Goal: Information Seeking & Learning: Check status

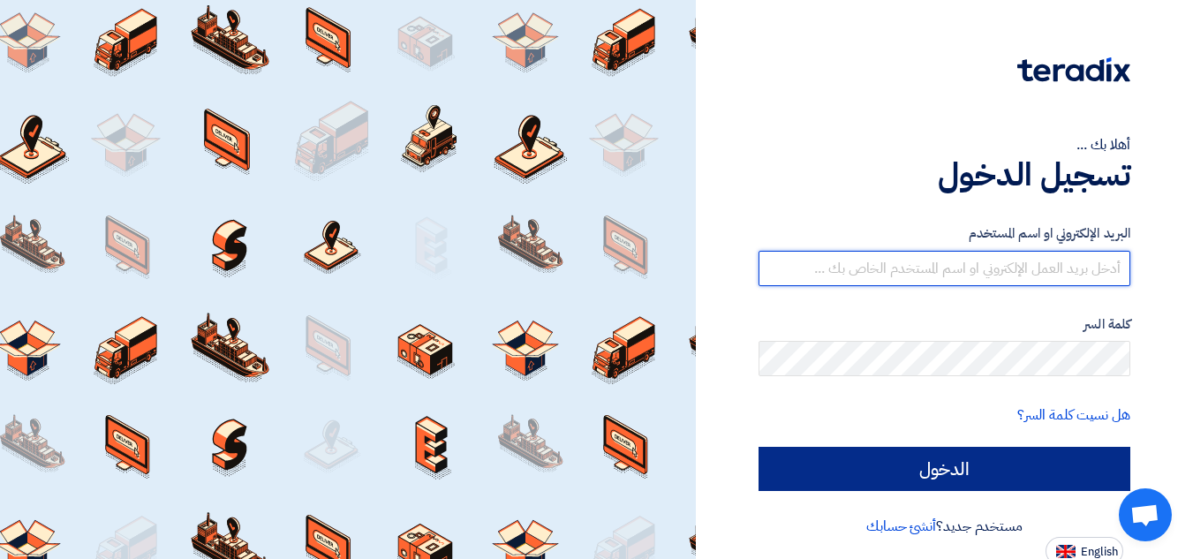
type input "[EMAIL_ADDRESS][DOMAIN_NAME]"
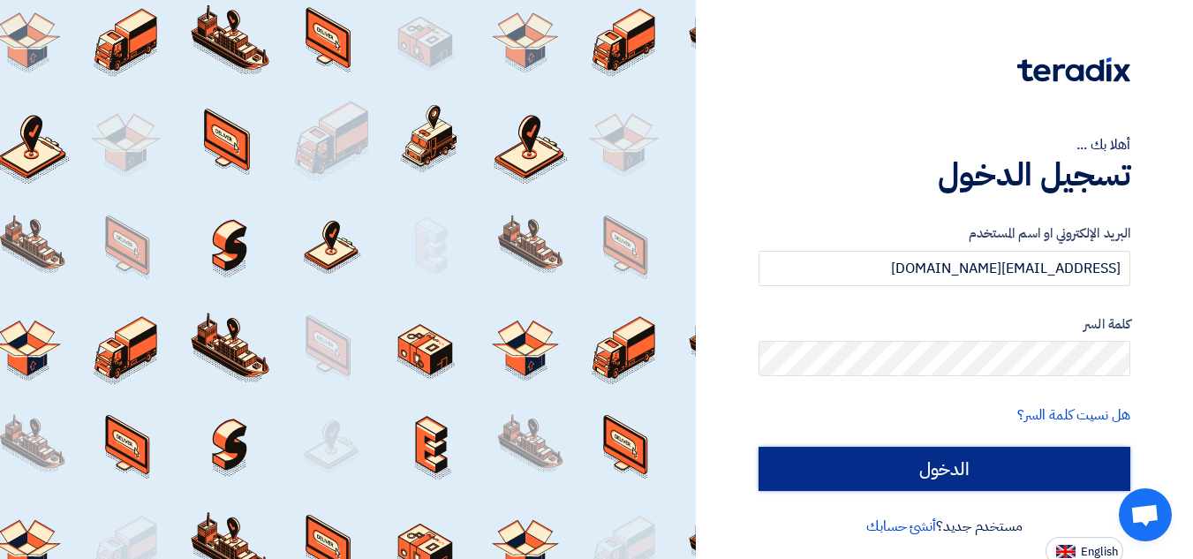
click at [952, 471] on input "الدخول" at bounding box center [944, 469] width 372 height 44
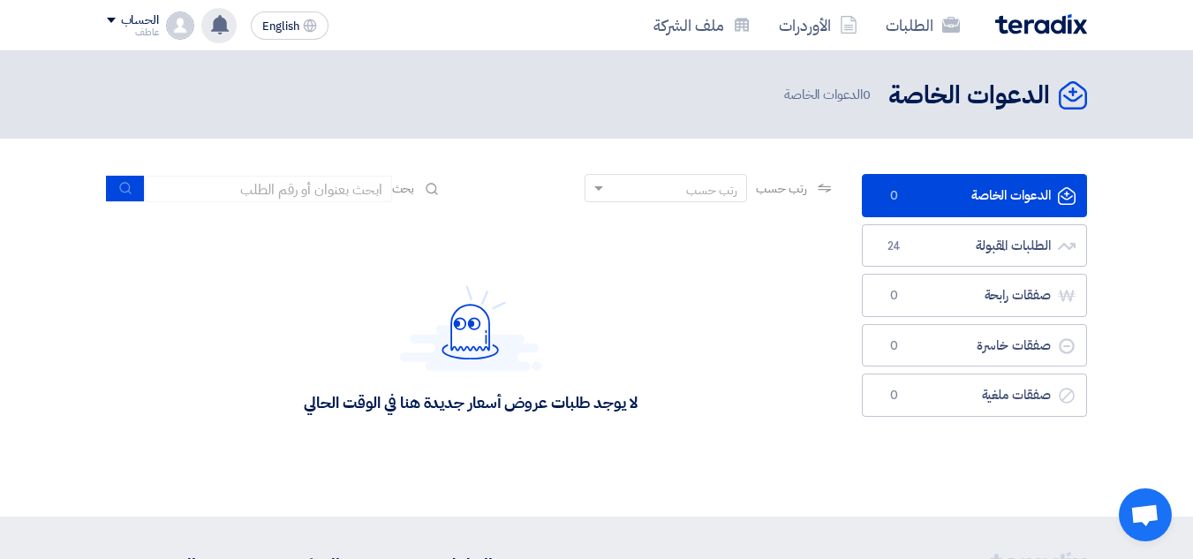
click at [222, 25] on use at bounding box center [220, 24] width 18 height 19
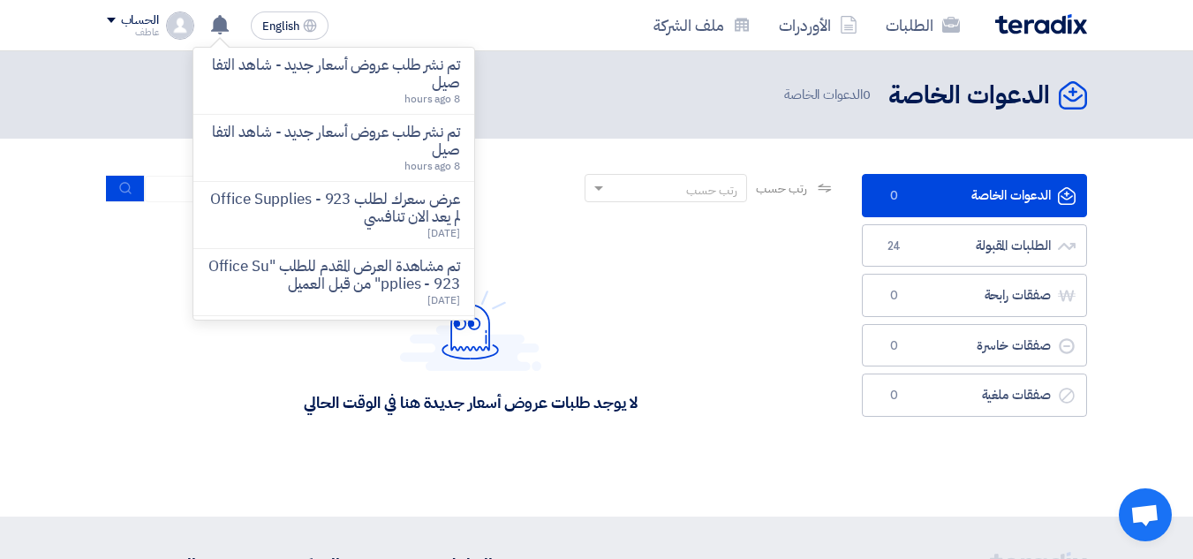
click at [595, 109] on div "الدعوات الخاصة الدعوات الخاصة 0 الدعوات الخاصة" at bounding box center [597, 95] width 980 height 34
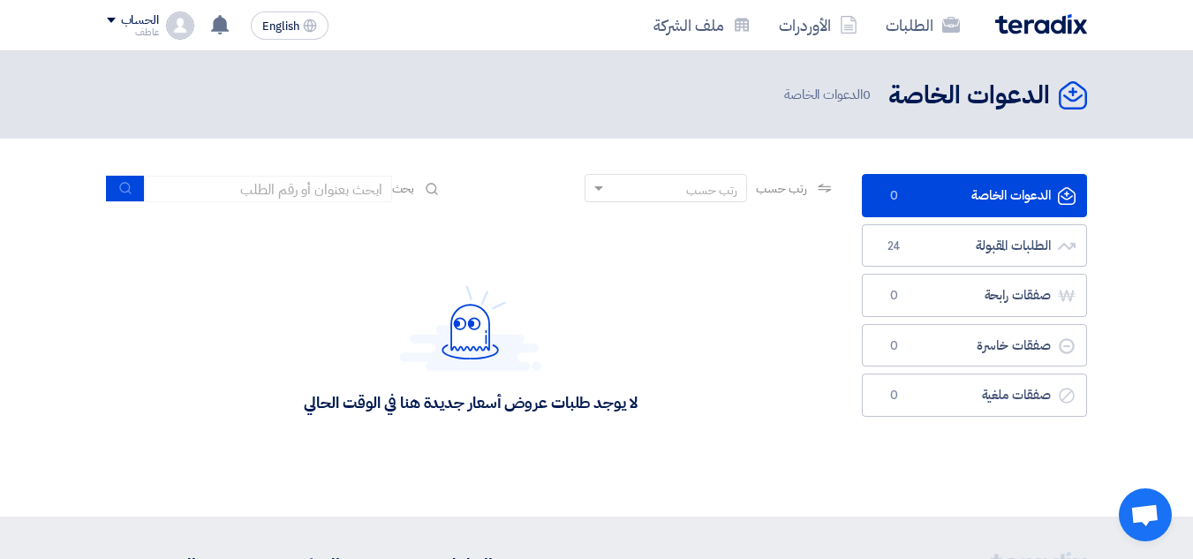
click at [181, 25] on img at bounding box center [180, 25] width 28 height 28
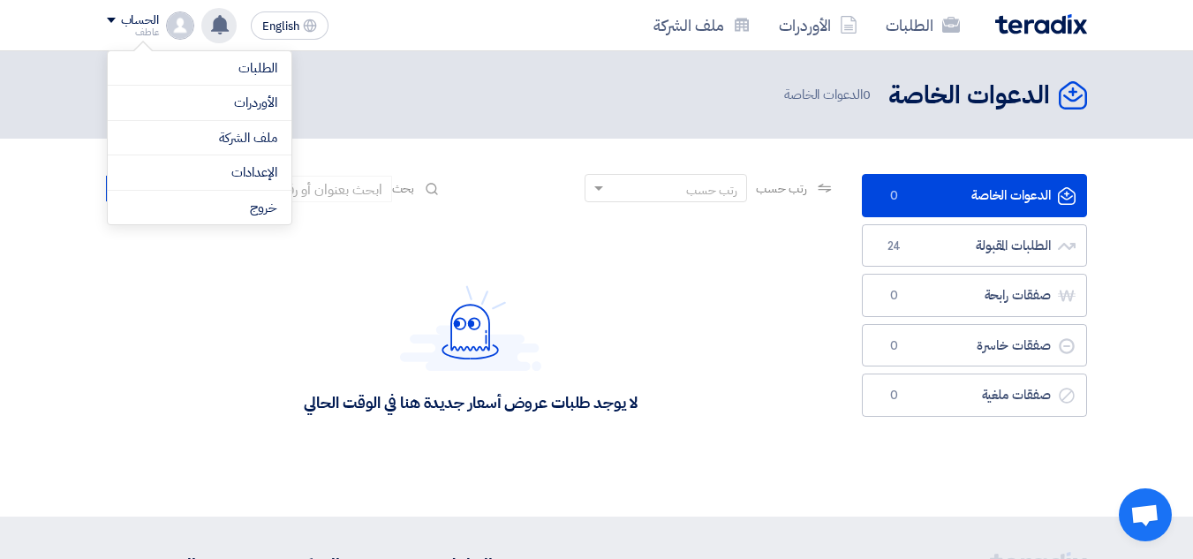
click at [215, 22] on use at bounding box center [220, 24] width 18 height 19
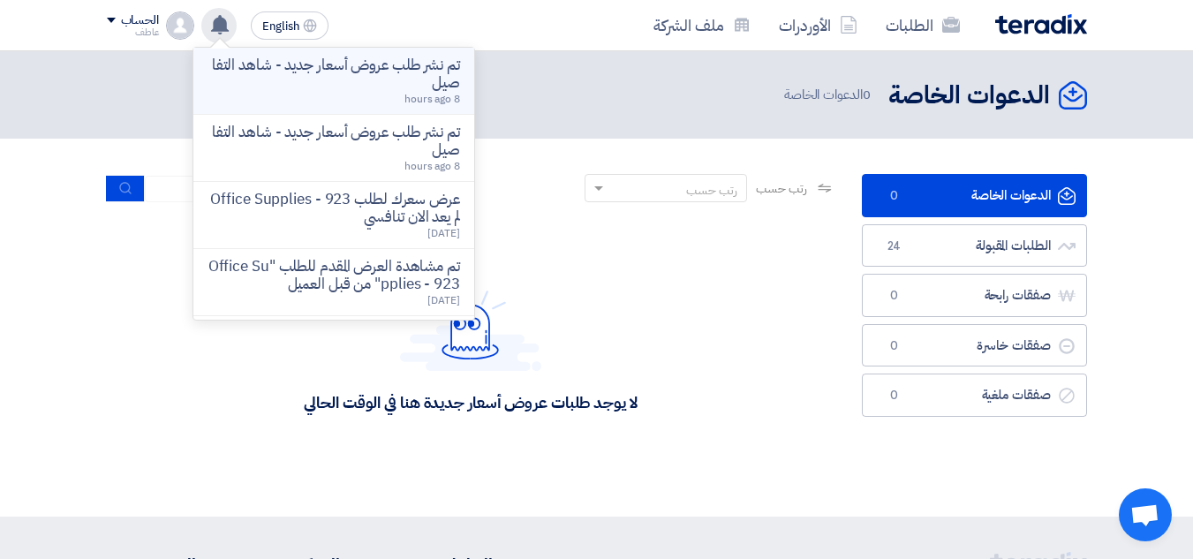
click at [385, 73] on p "تم نشر طلب عروض أسعار جديد - شاهد التفاصيل" at bounding box center [333, 73] width 252 height 35
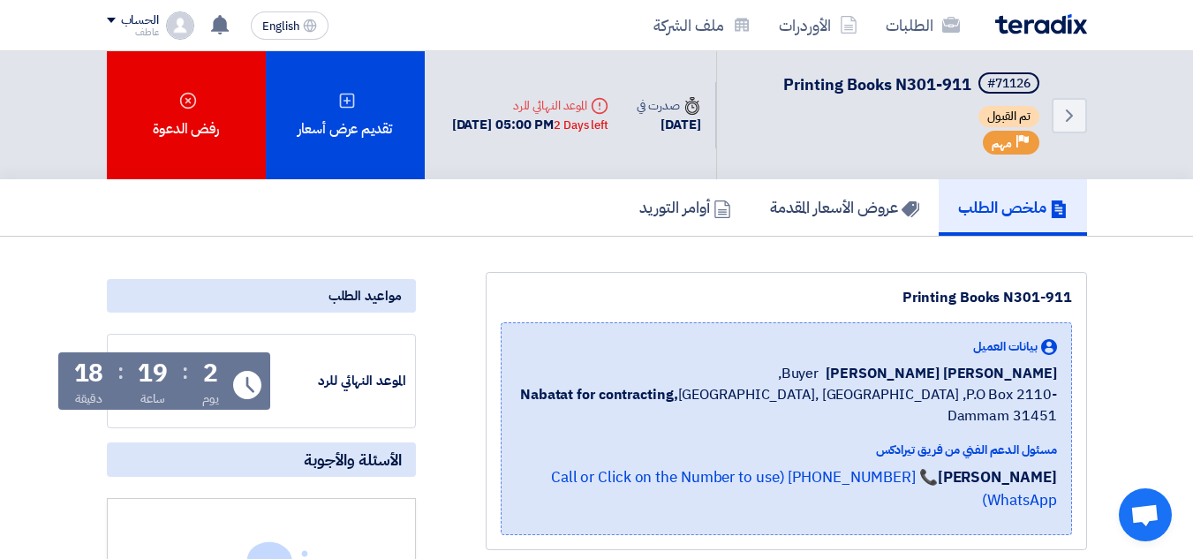
scroll to position [88, 0]
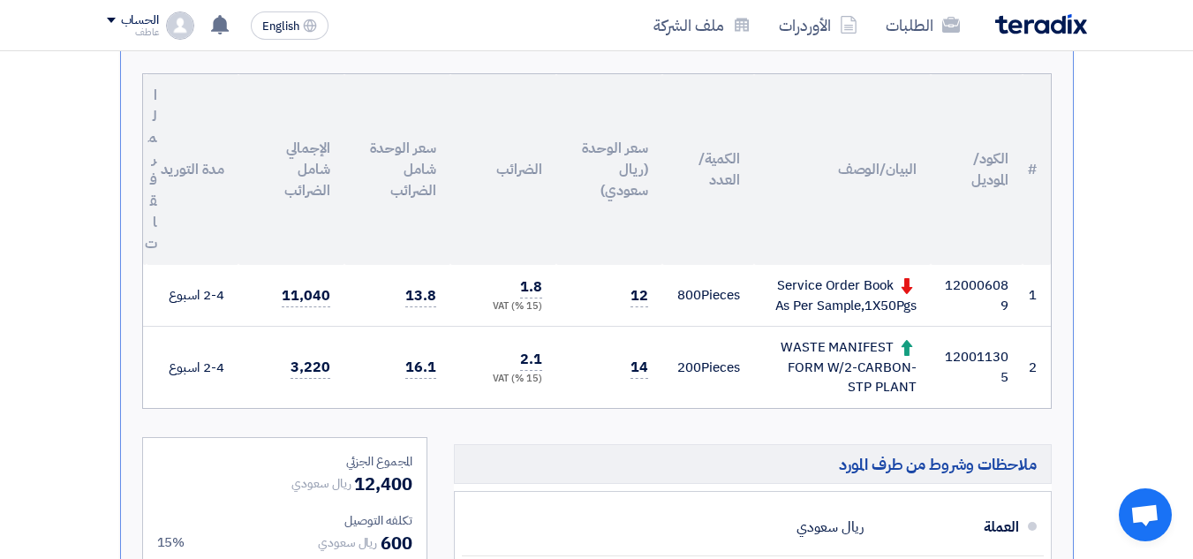
scroll to position [530, 0]
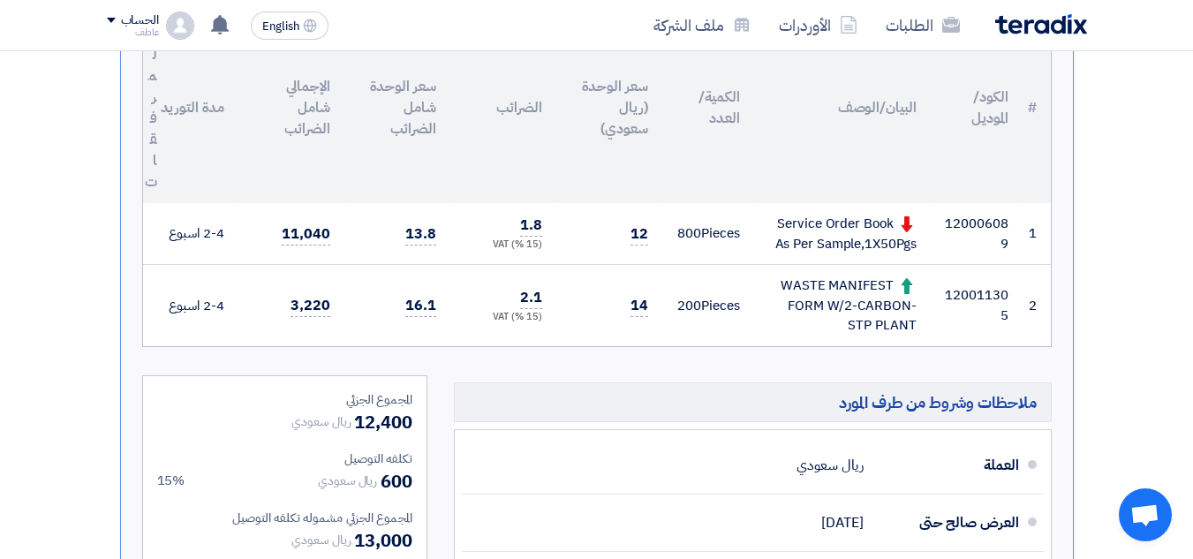
click at [712, 241] on td "800 Pieces" at bounding box center [708, 234] width 92 height 62
click at [713, 242] on td "800 Pieces" at bounding box center [708, 234] width 92 height 62
click at [819, 246] on div "Service Order Book As Per Sample,1X50Pgs" at bounding box center [842, 234] width 148 height 40
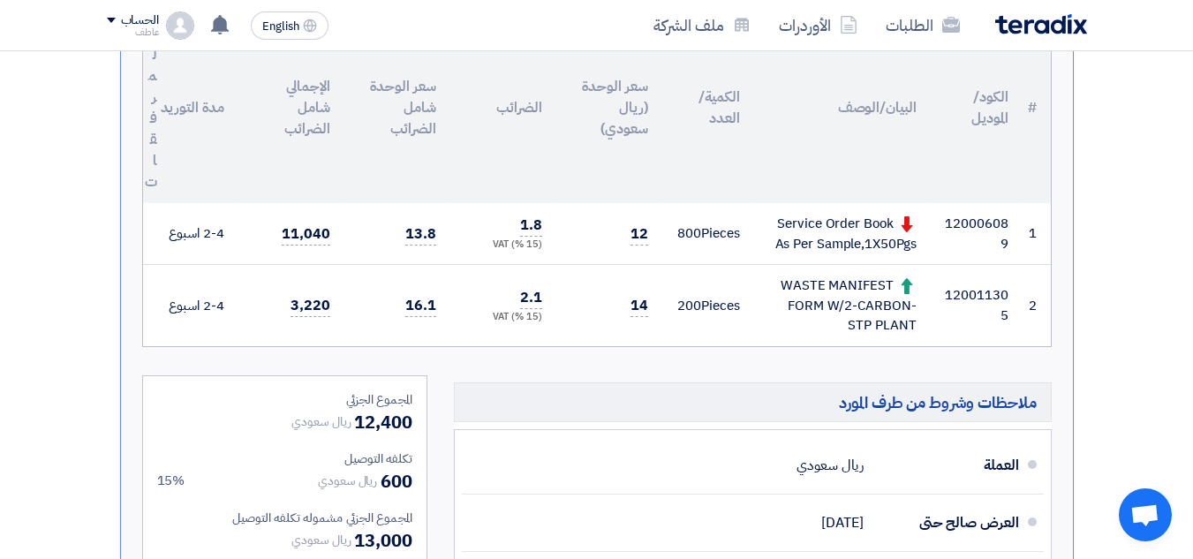
click at [820, 246] on div "Service Order Book As Per Sample,1X50Pgs" at bounding box center [842, 234] width 148 height 40
click at [820, 248] on div "Service Order Book As Per Sample,1X50Pgs" at bounding box center [842, 234] width 148 height 40
click at [825, 243] on div "Service Order Book As Per Sample,1X50Pgs" at bounding box center [842, 234] width 148 height 40
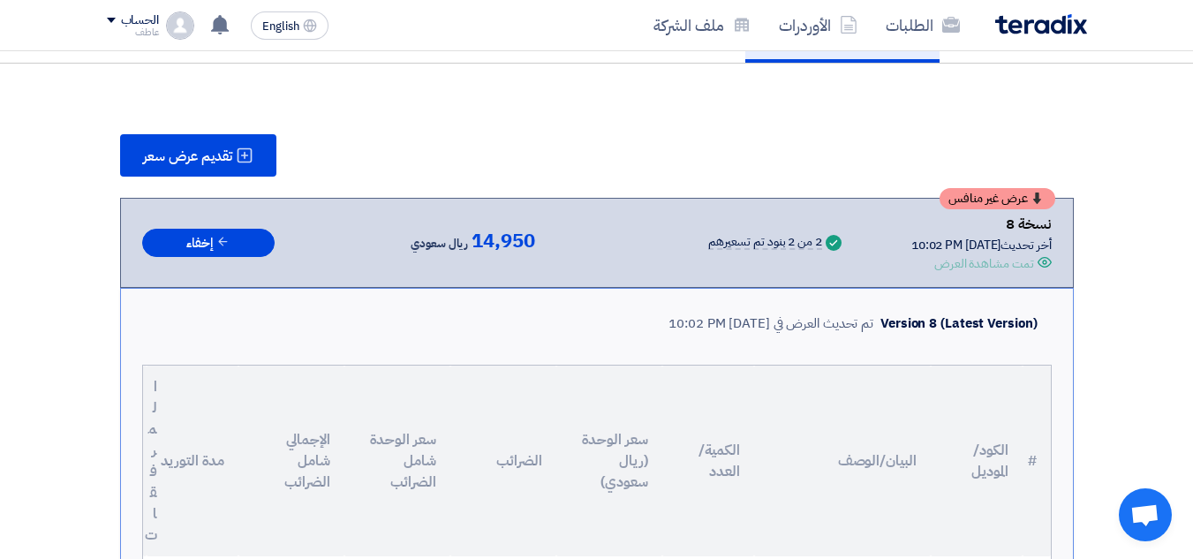
scroll to position [0, 0]
